Goal: Communication & Community: Answer question/provide support

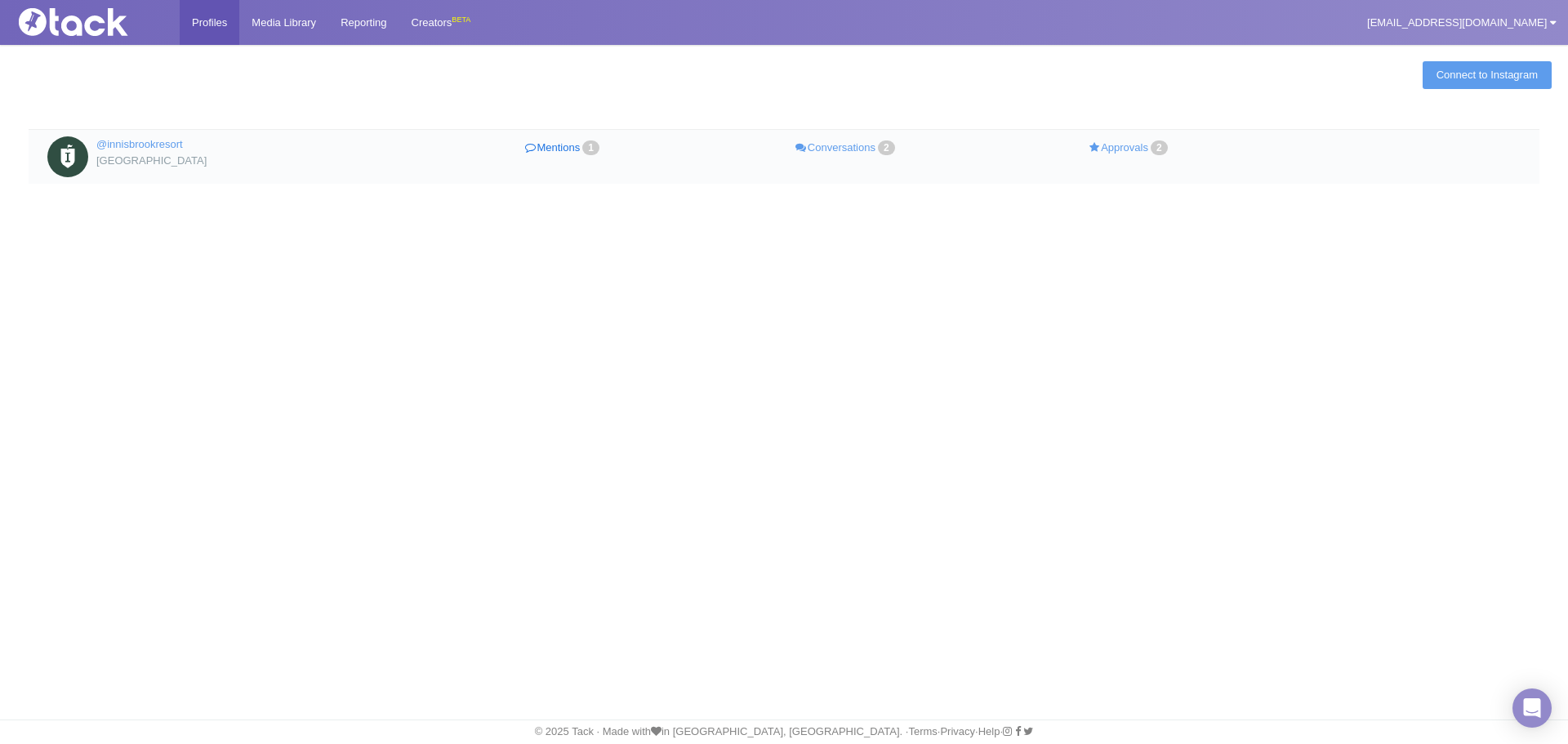
click at [585, 152] on link "Mentions 1" at bounding box center [564, 148] width 284 height 24
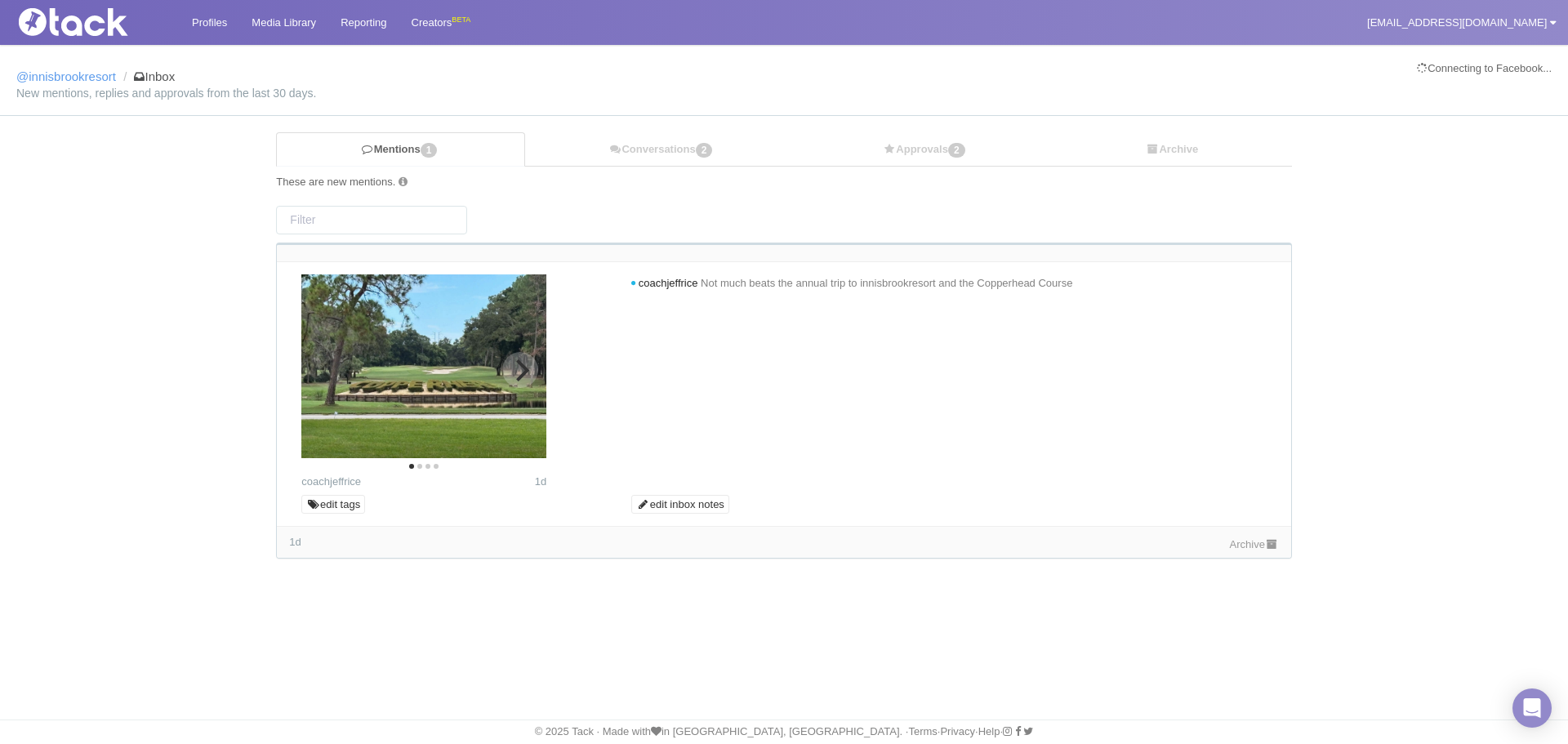
click at [522, 363] on icon "Next" at bounding box center [523, 370] width 13 height 21
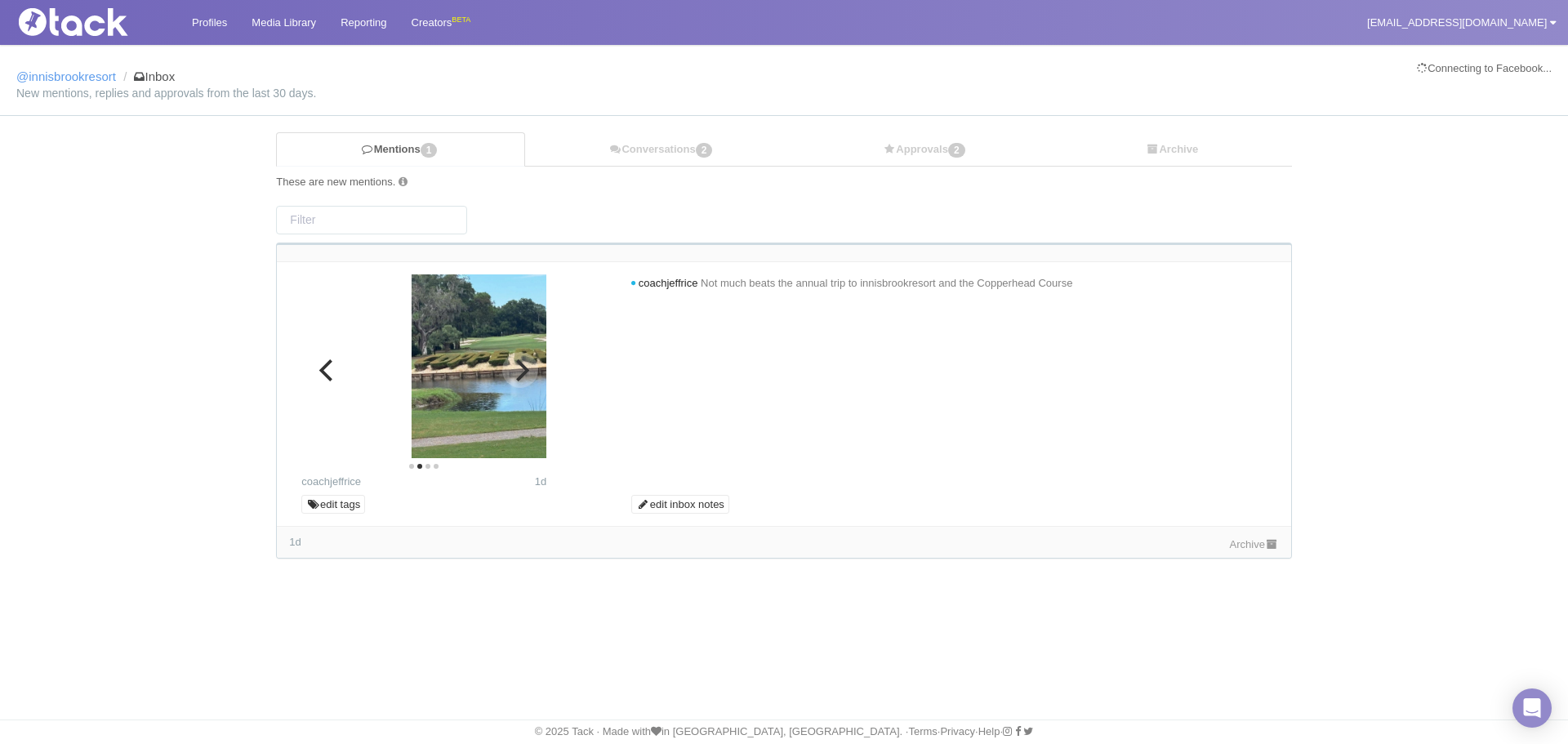
click at [522, 363] on icon "Next" at bounding box center [523, 370] width 13 height 21
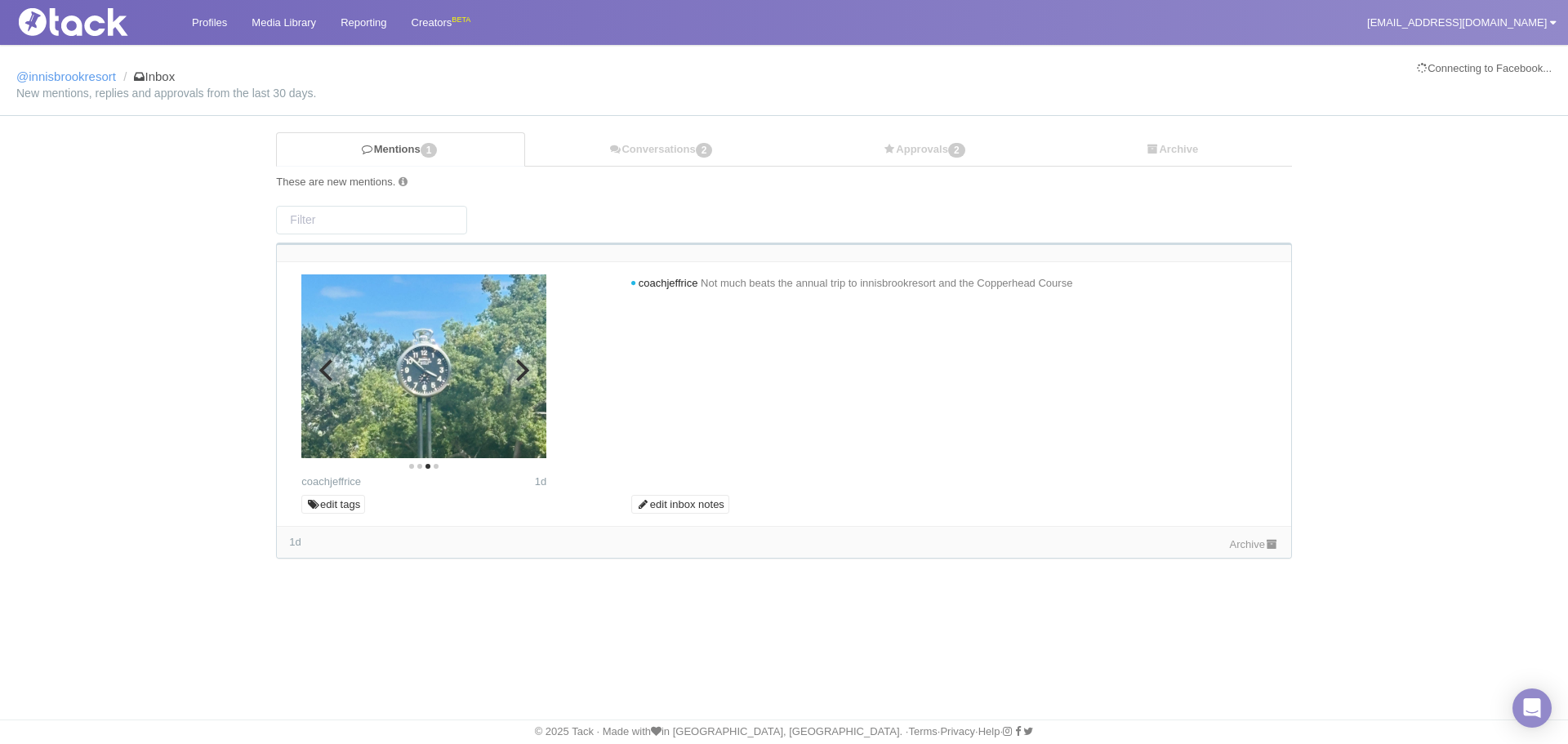
click at [518, 376] on icon "Next" at bounding box center [520, 370] width 21 height 21
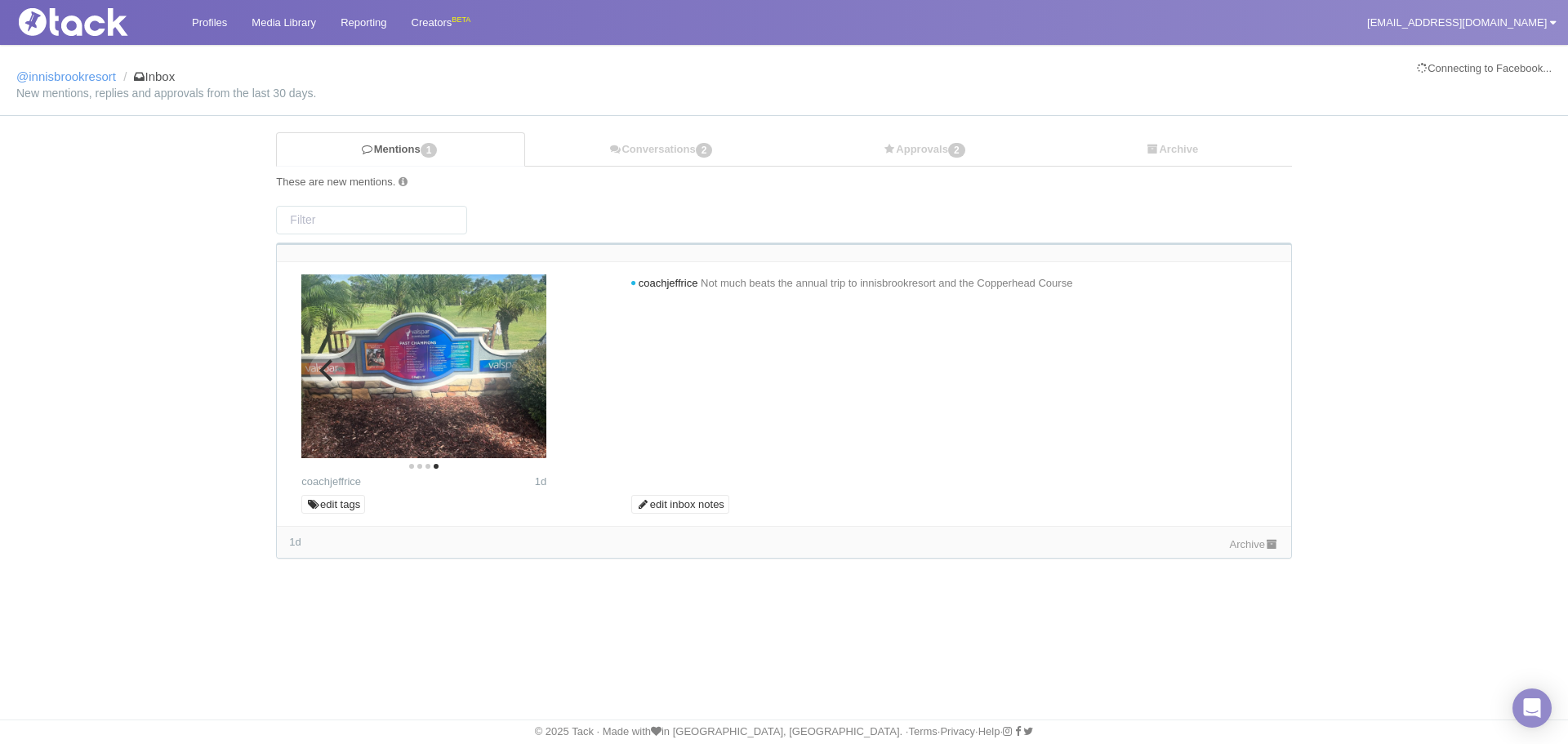
click at [344, 386] on img at bounding box center [425, 366] width 245 height 184
click at [331, 381] on button "Previous" at bounding box center [327, 370] width 36 height 36
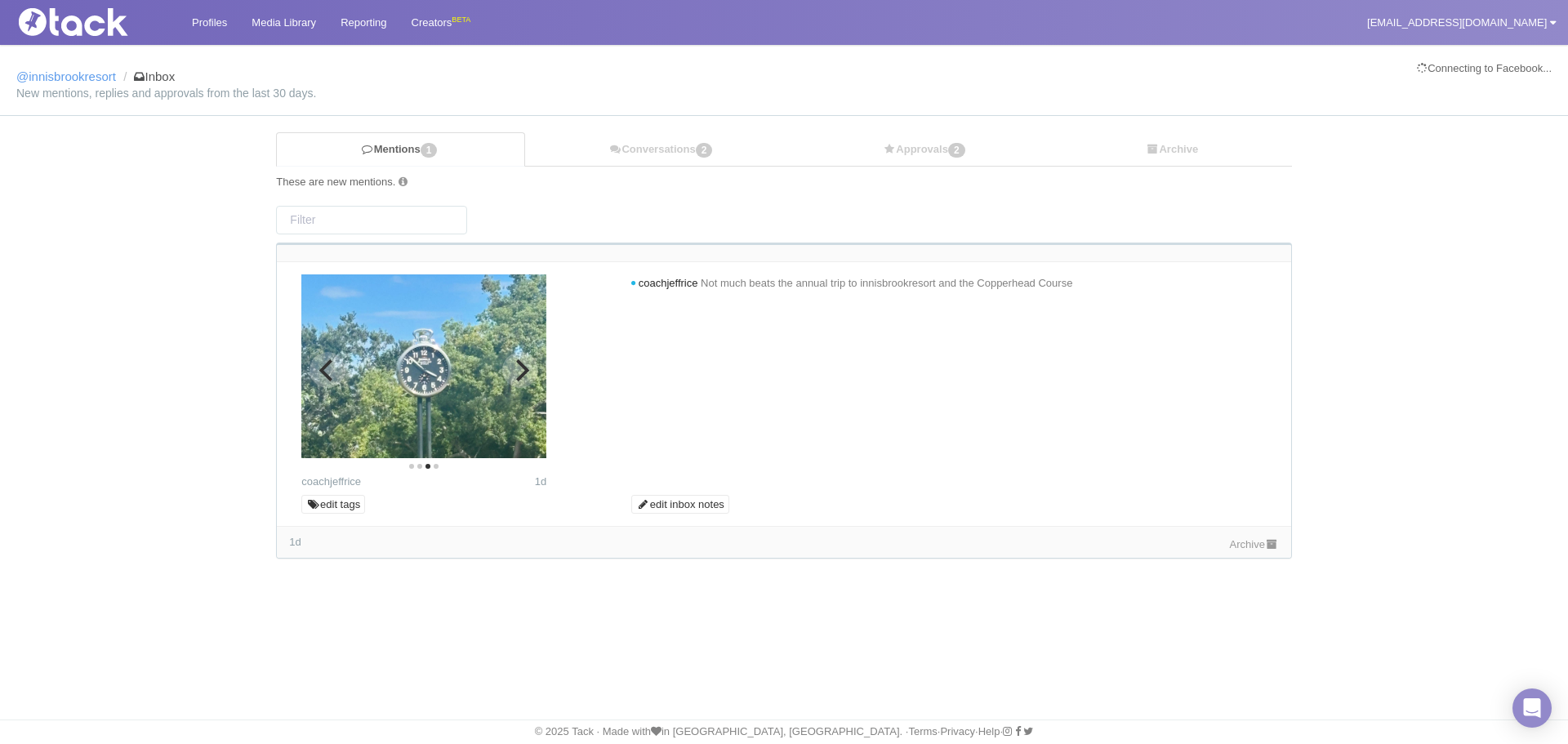
click at [317, 360] on icon "Previous" at bounding box center [327, 370] width 21 height 21
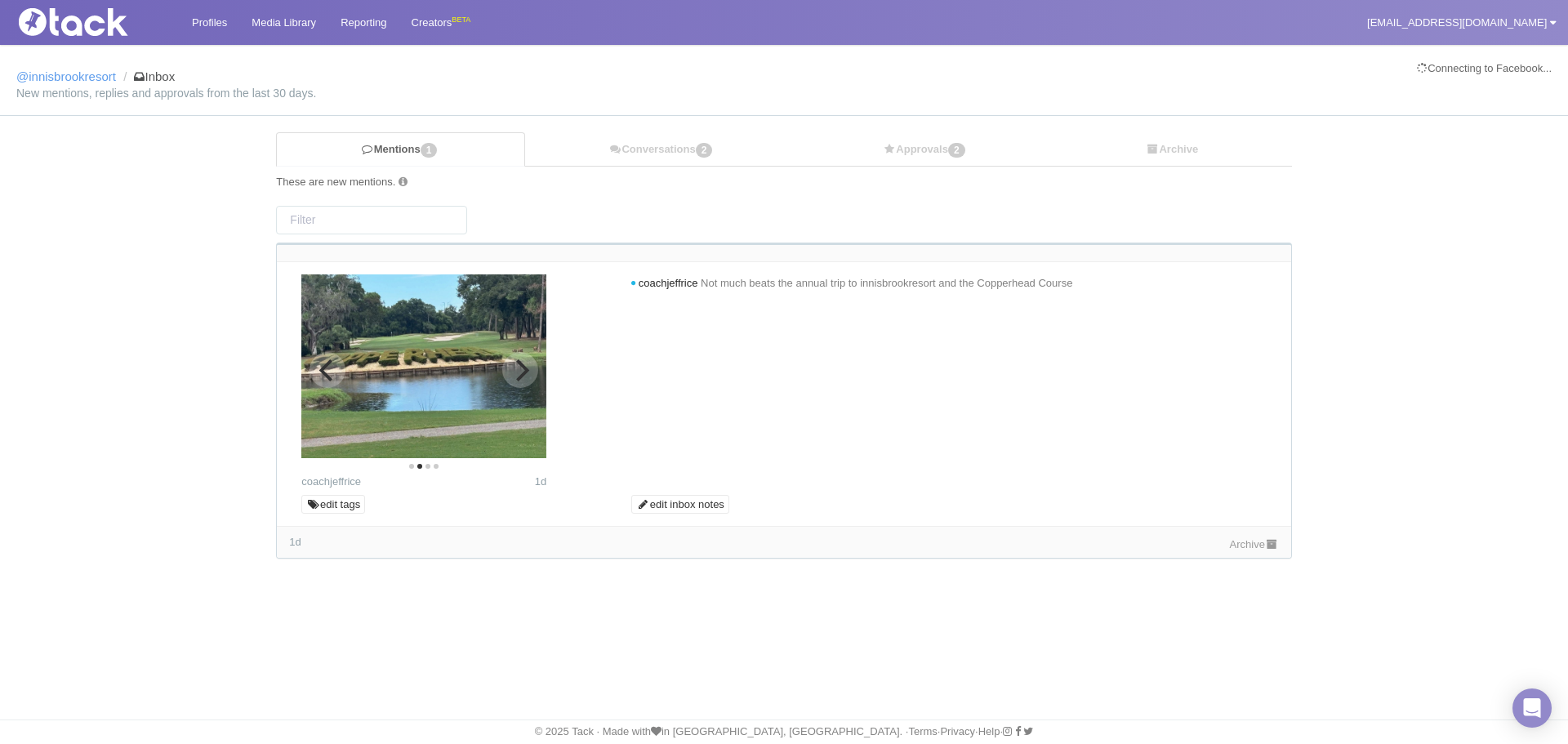
click at [317, 360] on icon "Previous" at bounding box center [327, 370] width 21 height 21
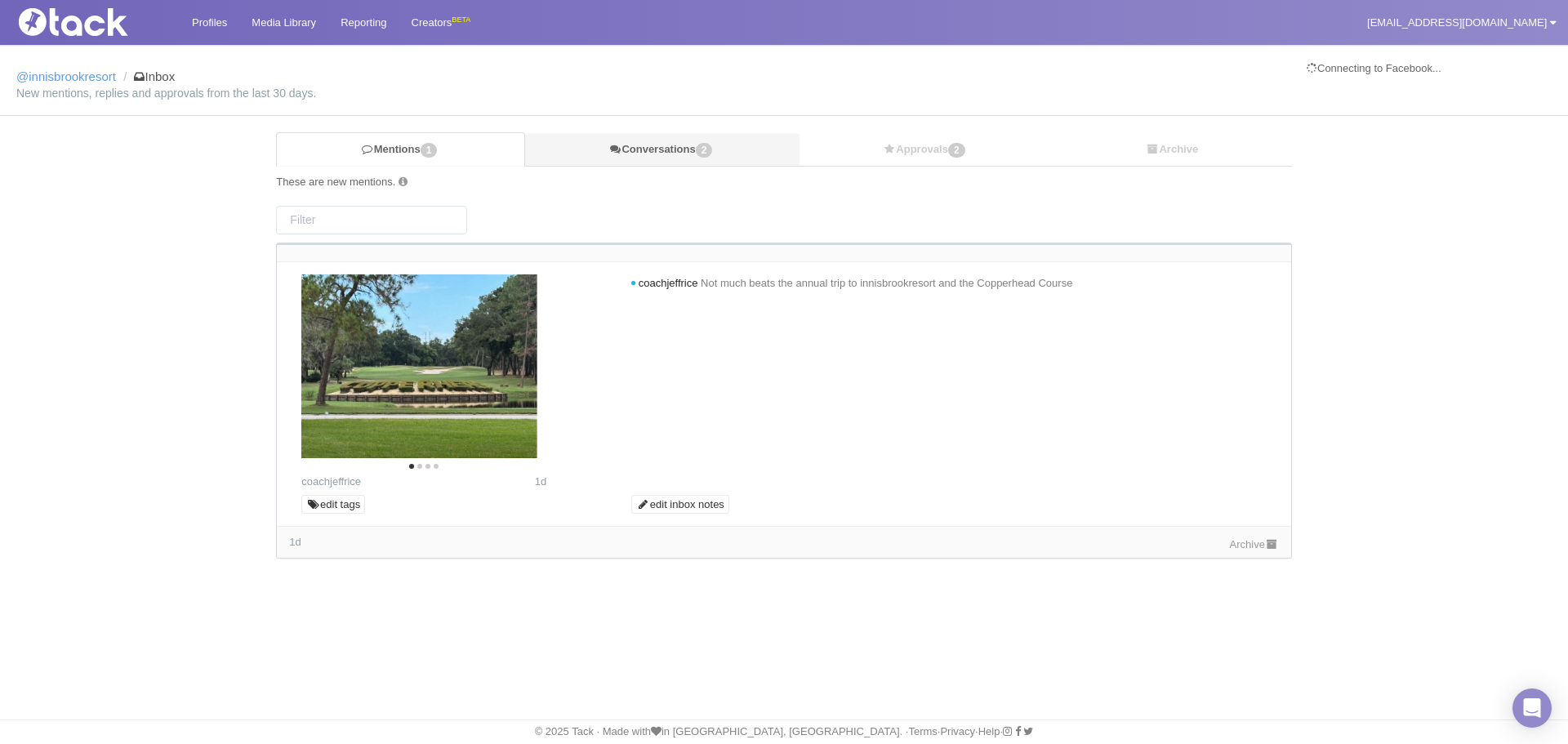
click at [694, 153] on link "Conversations 2" at bounding box center [663, 150] width 275 height 34
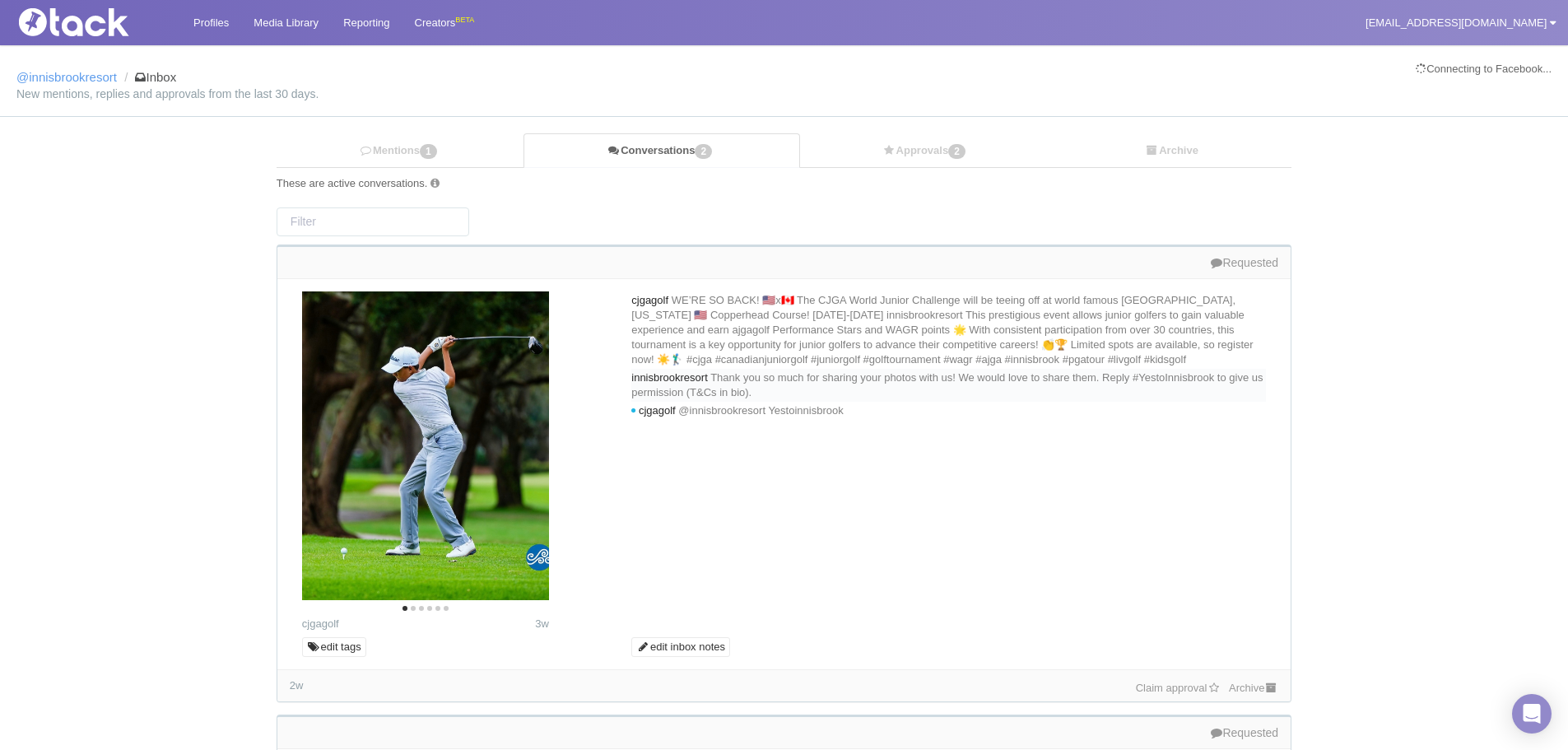
drag, startPoint x: 936, startPoint y: 408, endPoint x: 904, endPoint y: 408, distance: 32.0
click at [935, 401] on div "innisbrookresort Thank you so much for sharing your photos with us! We would lo…" at bounding box center [949, 385] width 635 height 33
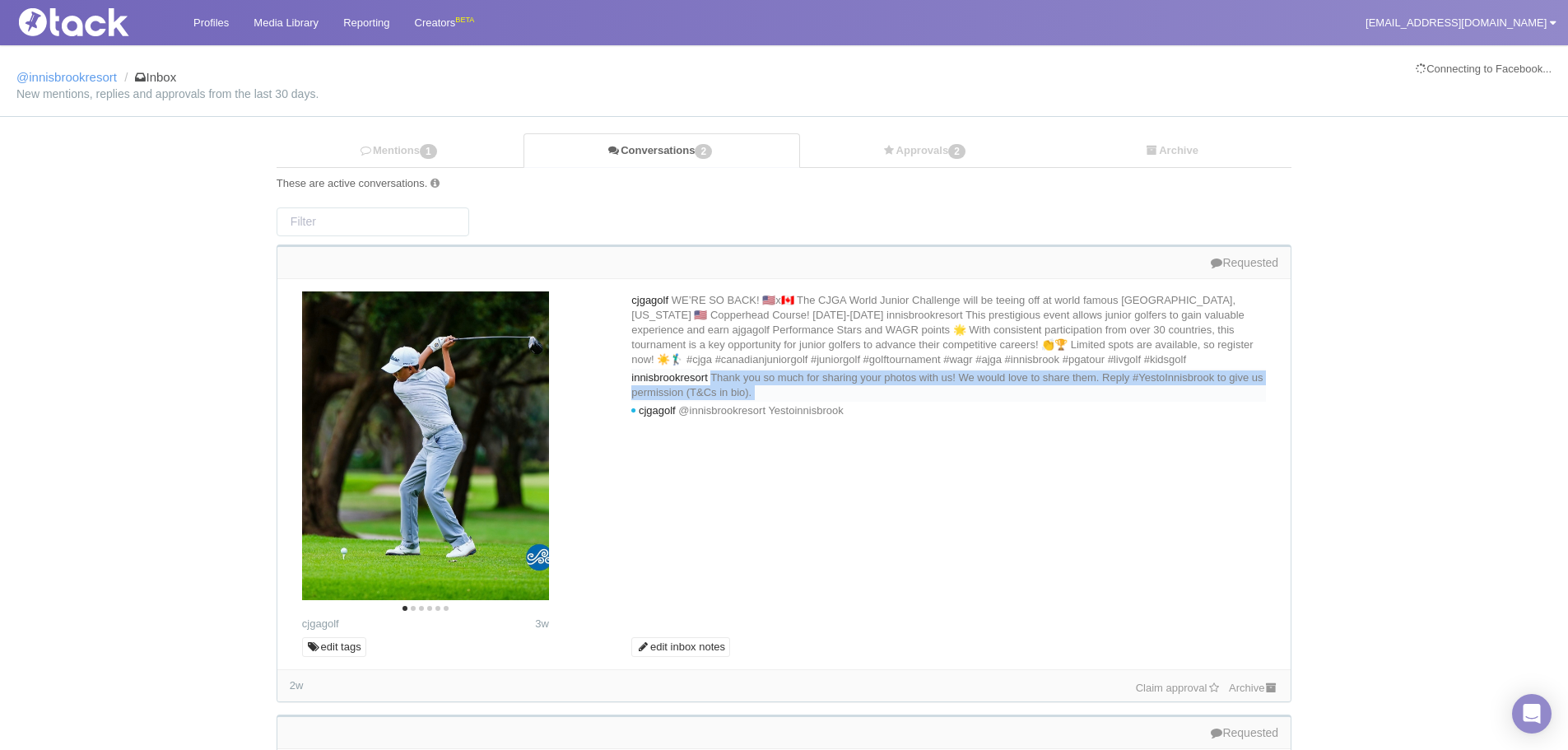
drag, startPoint x: 904, startPoint y: 408, endPoint x: 741, endPoint y: 394, distance: 163.6
click at [741, 394] on div "innisbrookresort Thank you so much for sharing your photos with us! We would lo…" at bounding box center [949, 385] width 635 height 33
copy div "Thank you so much for sharing your photos with us! We would love to share them.…"
click at [490, 151] on link "Mentions 1" at bounding box center [401, 151] width 247 height 34
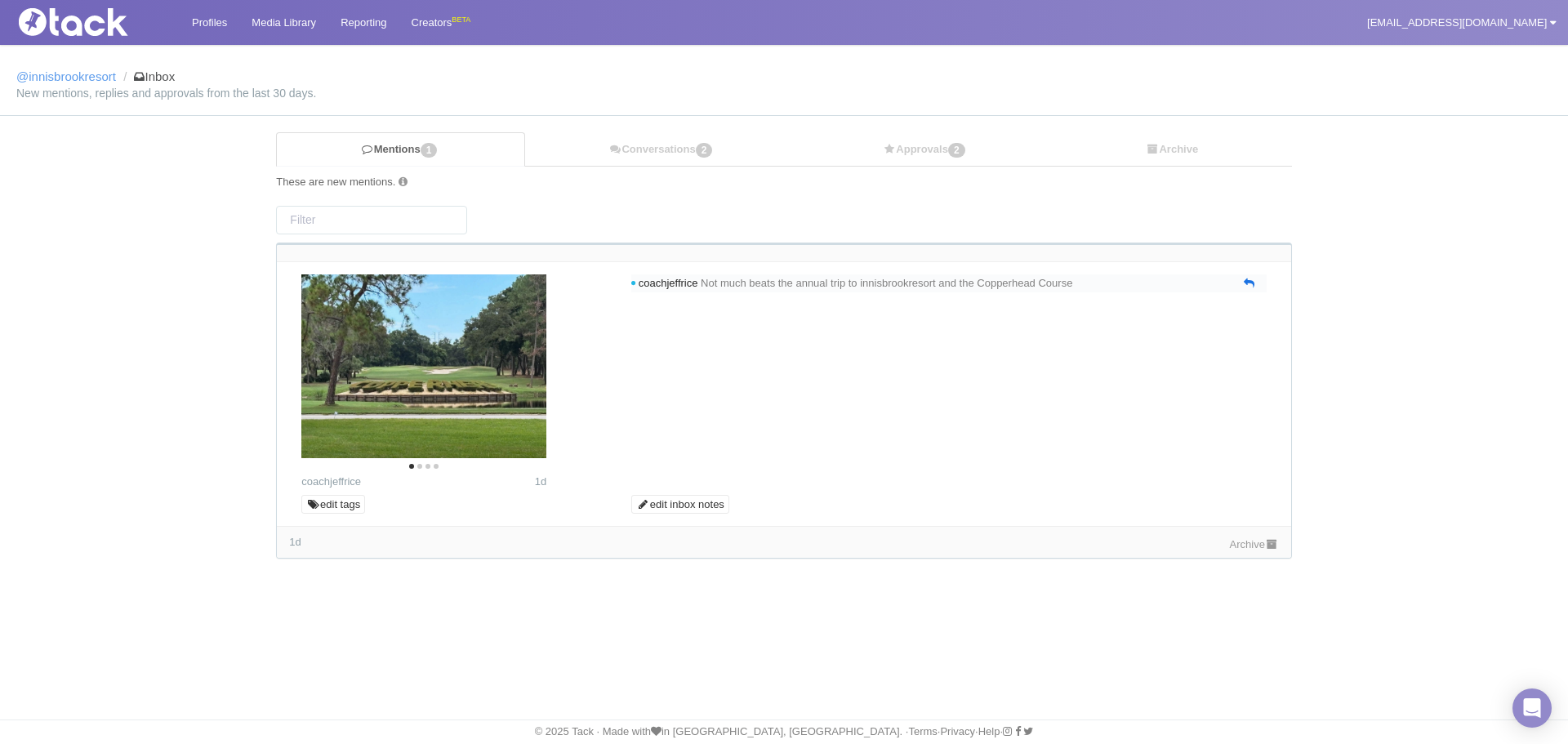
click at [1248, 285] on icon at bounding box center [1249, 283] width 11 height 11
click at [967, 317] on textarea at bounding box center [949, 320] width 627 height 49
paste textarea "Thank you so much for sharing your photos with us! We would love to share them.…"
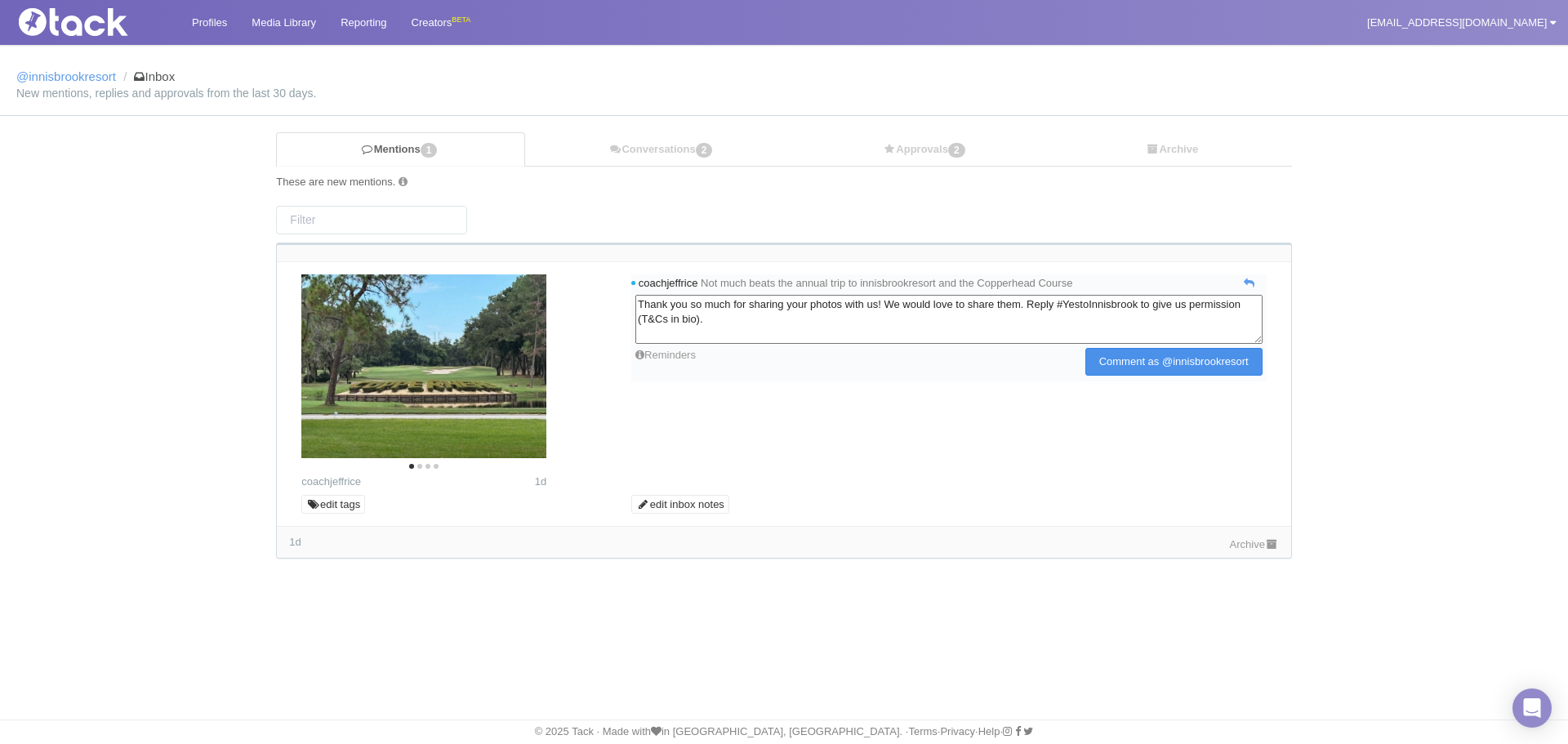
type textarea "Thank you so much for sharing your photos with us! We would love to share them.…"
click at [1094, 357] on input "Comment as @innisbrookresort" at bounding box center [1174, 361] width 177 height 28
type input "Commenting..."
click at [1094, 357] on form "Thank you so much for sharing your photos with us! We would love to share them.…" at bounding box center [949, 335] width 627 height 81
